Goal: Information Seeking & Learning: Learn about a topic

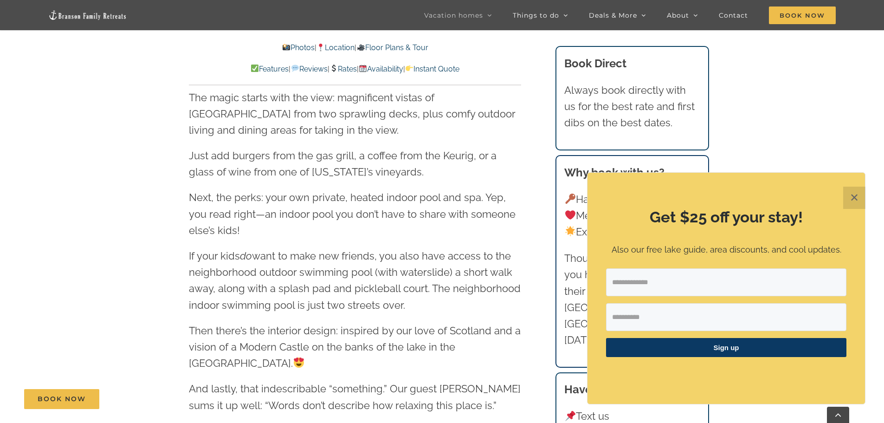
scroll to position [1160, 0]
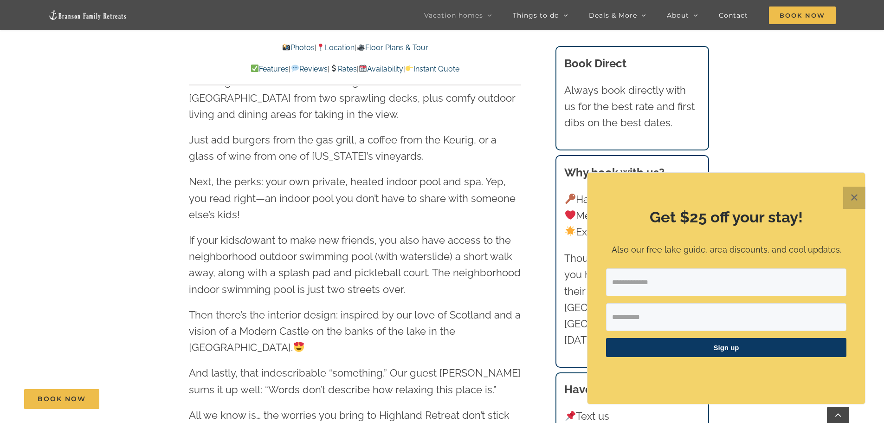
click at [853, 197] on button "✕" at bounding box center [854, 198] width 22 height 22
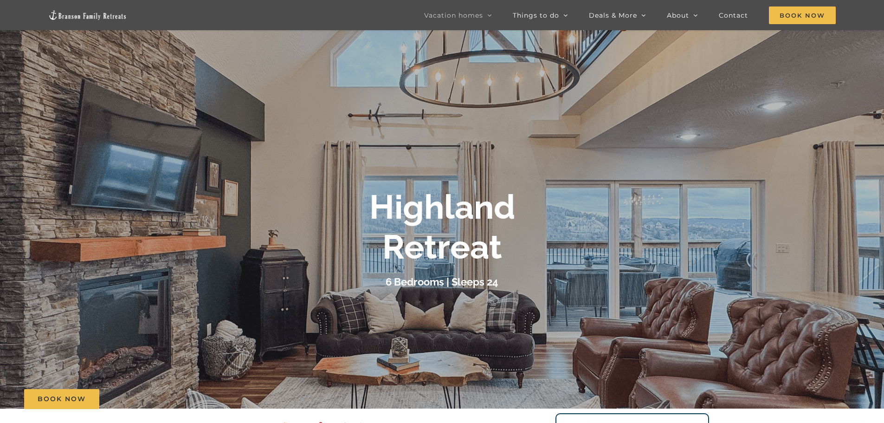
scroll to position [0, 0]
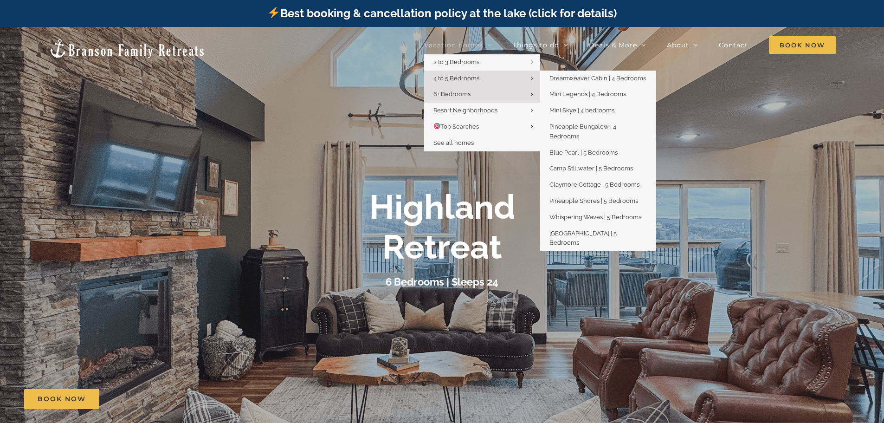
click at [467, 75] on span "4 to 5 Bedrooms" at bounding box center [456, 78] width 46 height 7
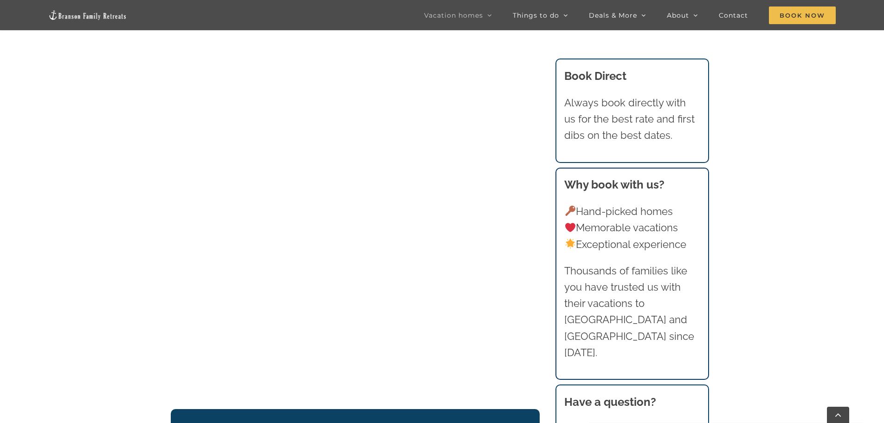
scroll to position [1003, 0]
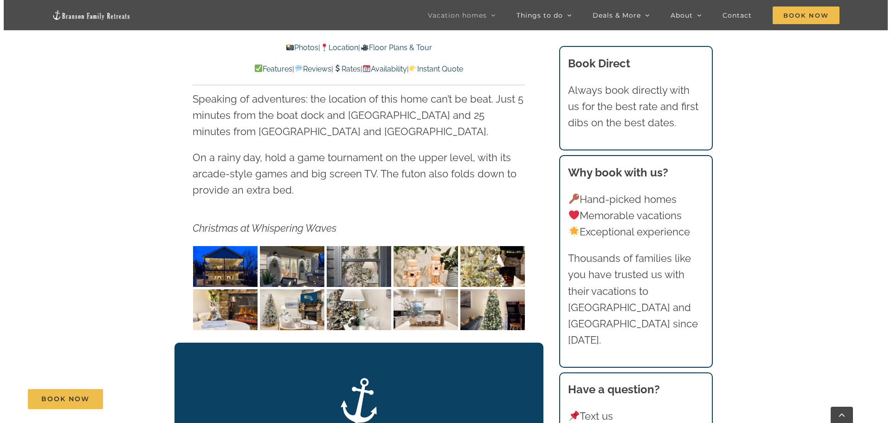
scroll to position [1439, 0]
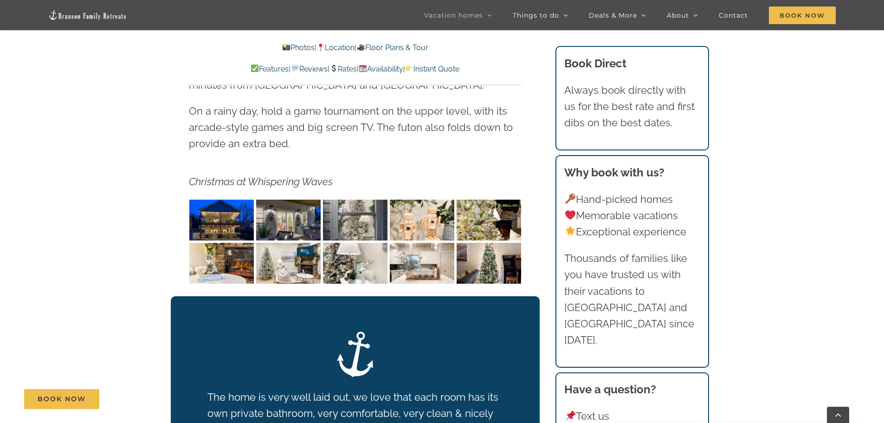
click at [222, 203] on img "Whispering Waves Christmas at Lake Taneycomo Branson Missouri-1353" at bounding box center [221, 220] width 65 height 41
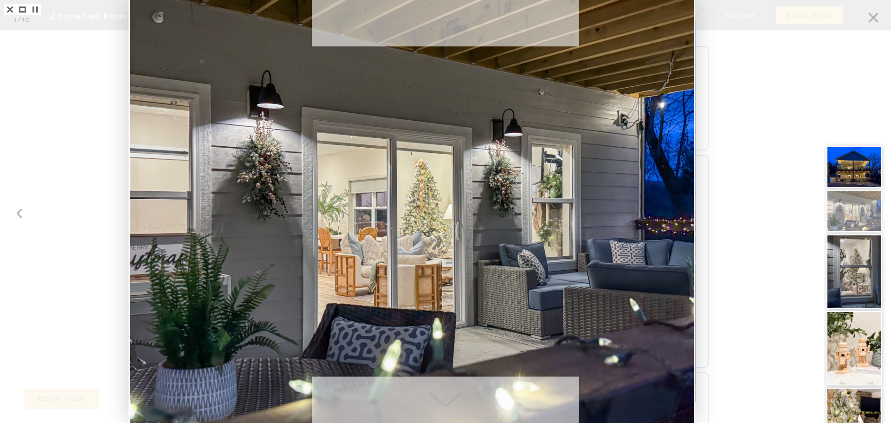
click at [872, 17] on div at bounding box center [857, 211] width 67 height 423
drag, startPoint x: 872, startPoint y: 18, endPoint x: 749, endPoint y: 13, distance: 122.6
click at [870, 18] on div at bounding box center [857, 211] width 67 height 423
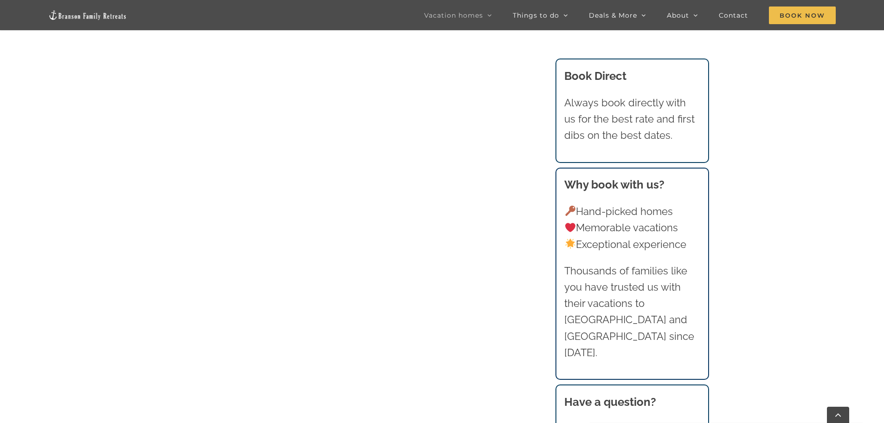
scroll to position [1003, 0]
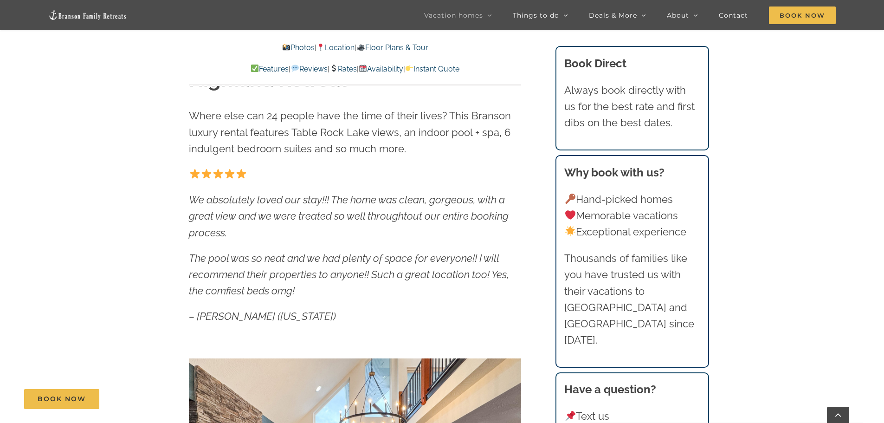
scroll to position [464, 0]
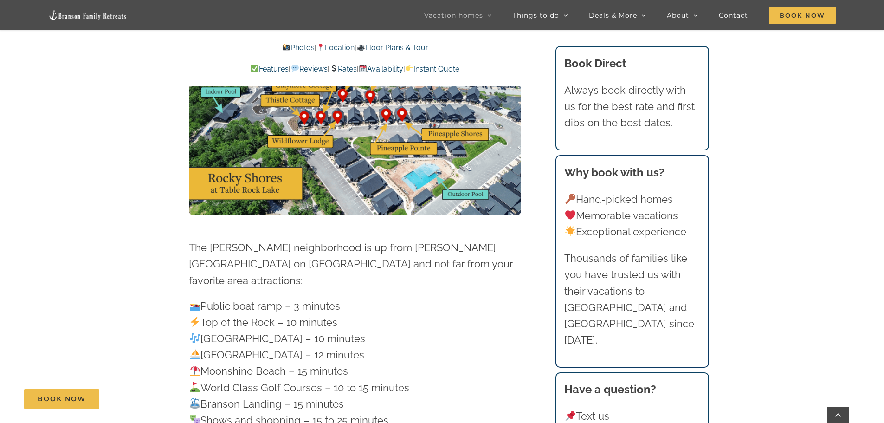
scroll to position [2692, 0]
